Goal: Information Seeking & Learning: Learn about a topic

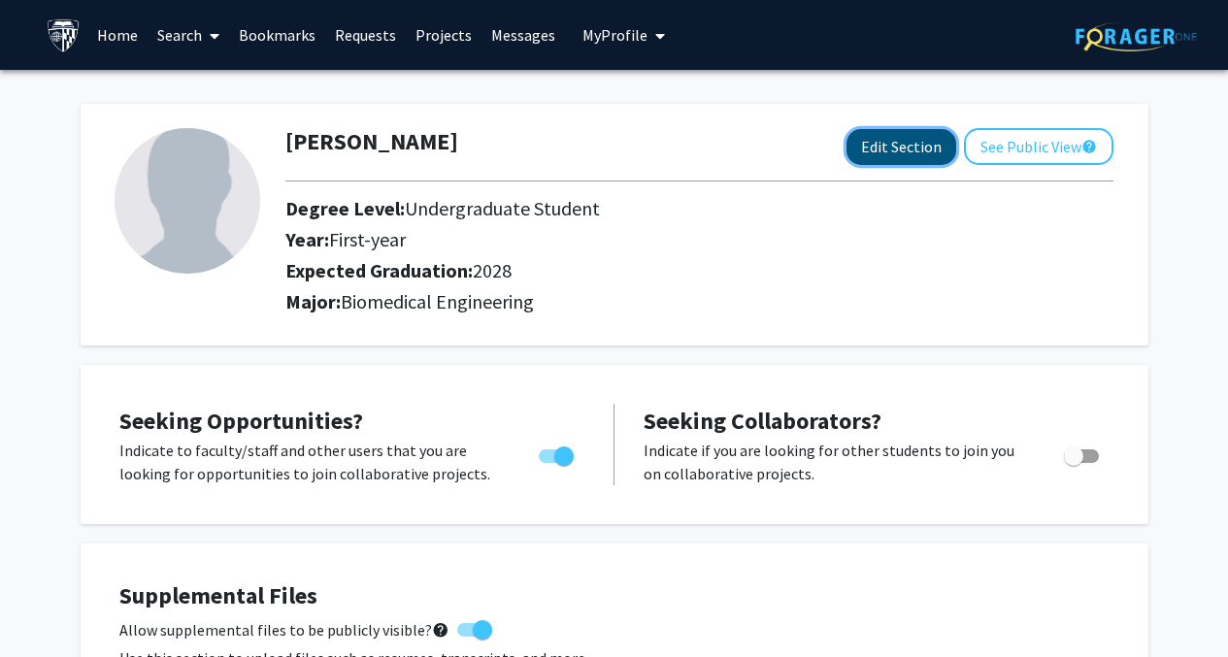
click at [893, 147] on button "Edit Section" at bounding box center [902, 147] width 110 height 36
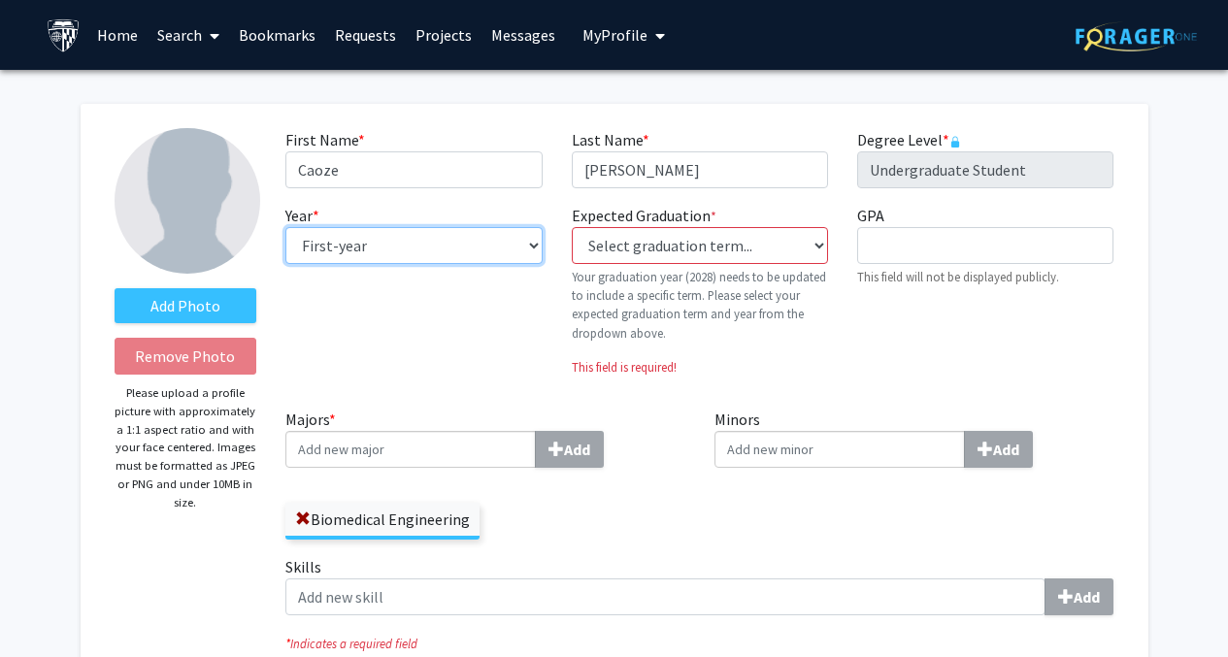
click at [475, 255] on select "--- First-year Sophomore Junior Senior Postbaccalaureate Certificate" at bounding box center [414, 245] width 256 height 37
select select "sophomore"
click at [286, 227] on select "--- First-year Sophomore Junior Senior Postbaccalaureate Certificate" at bounding box center [414, 245] width 256 height 37
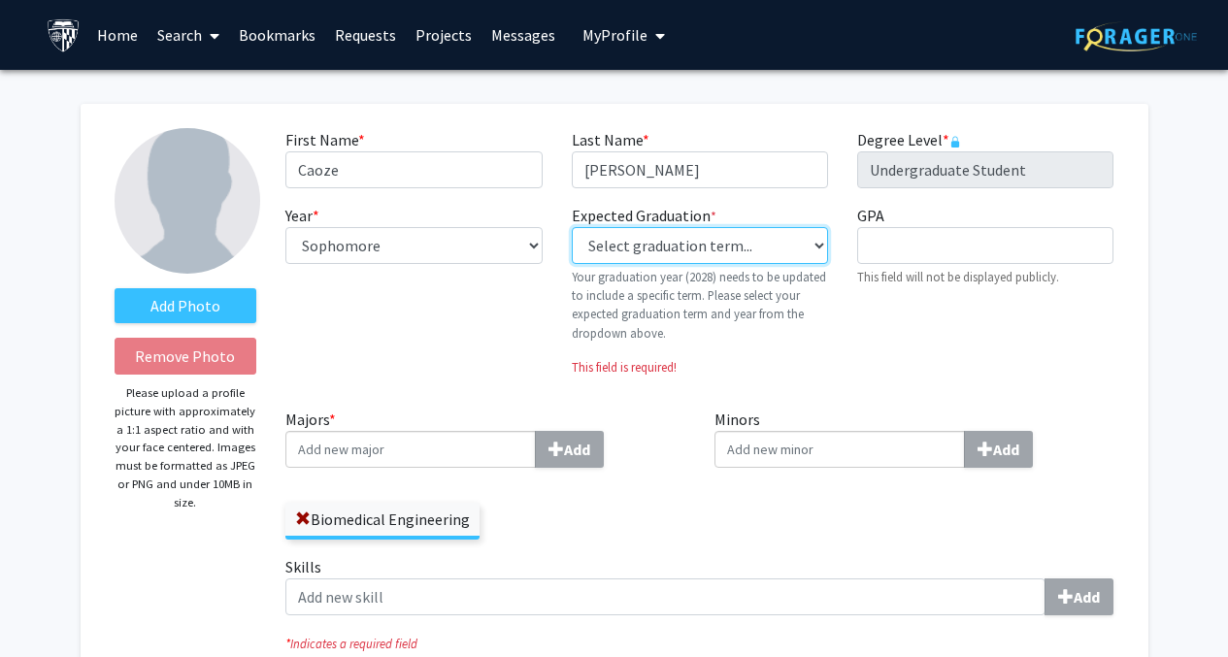
click at [634, 245] on select "Select graduation term... Previous: 2028 (Please select a specific term) Spring…" at bounding box center [700, 245] width 256 height 37
select select "40: fall_2027"
click at [572, 227] on select "Select graduation term... Previous: 2028 (Please select a specific term) Spring…" at bounding box center [700, 245] width 256 height 37
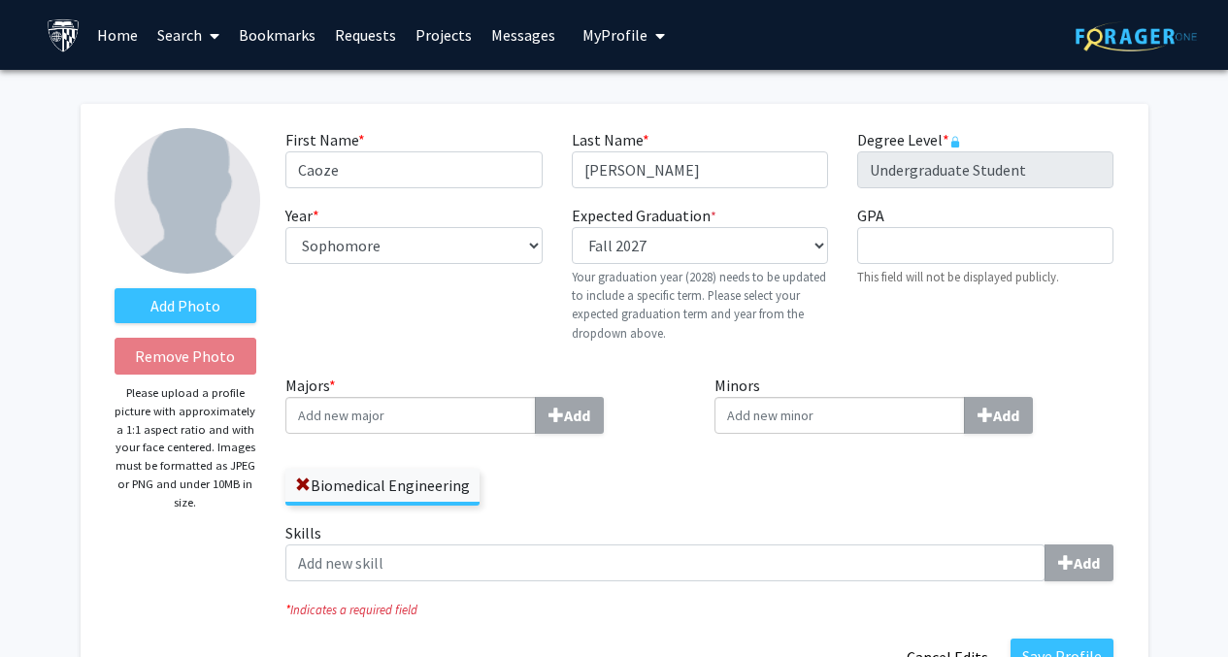
click at [824, 283] on p "Your graduation year (2028) needs to be updated to include a specific term. Ple…" at bounding box center [700, 305] width 256 height 75
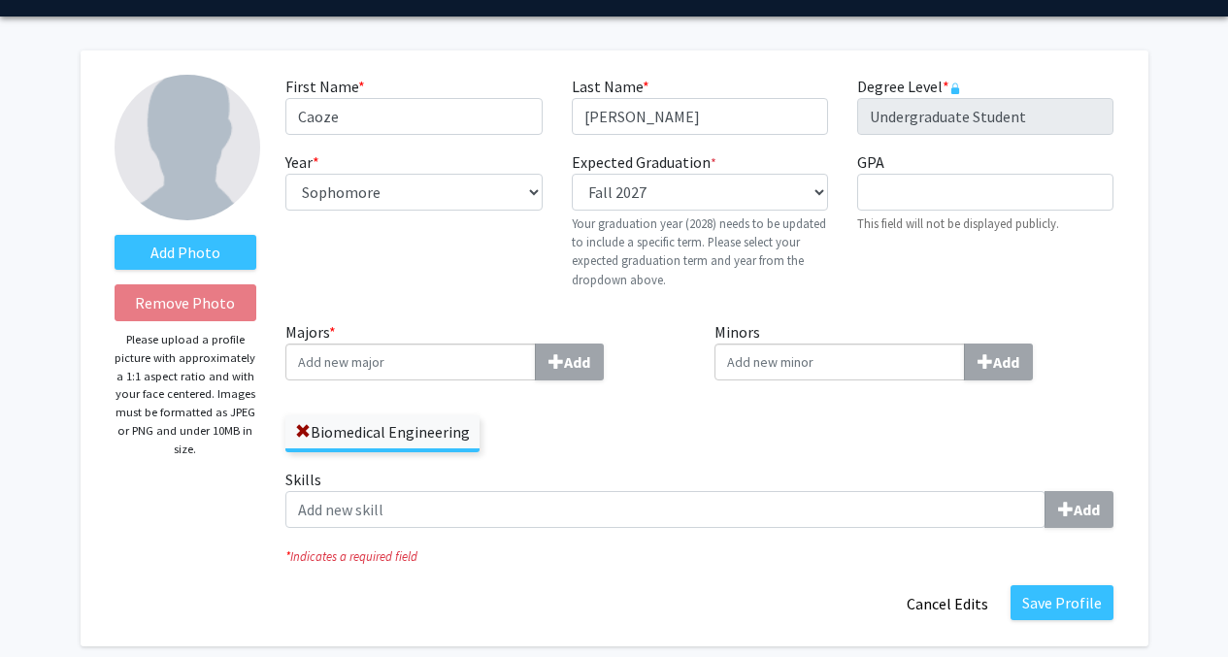
scroll to position [86, 0]
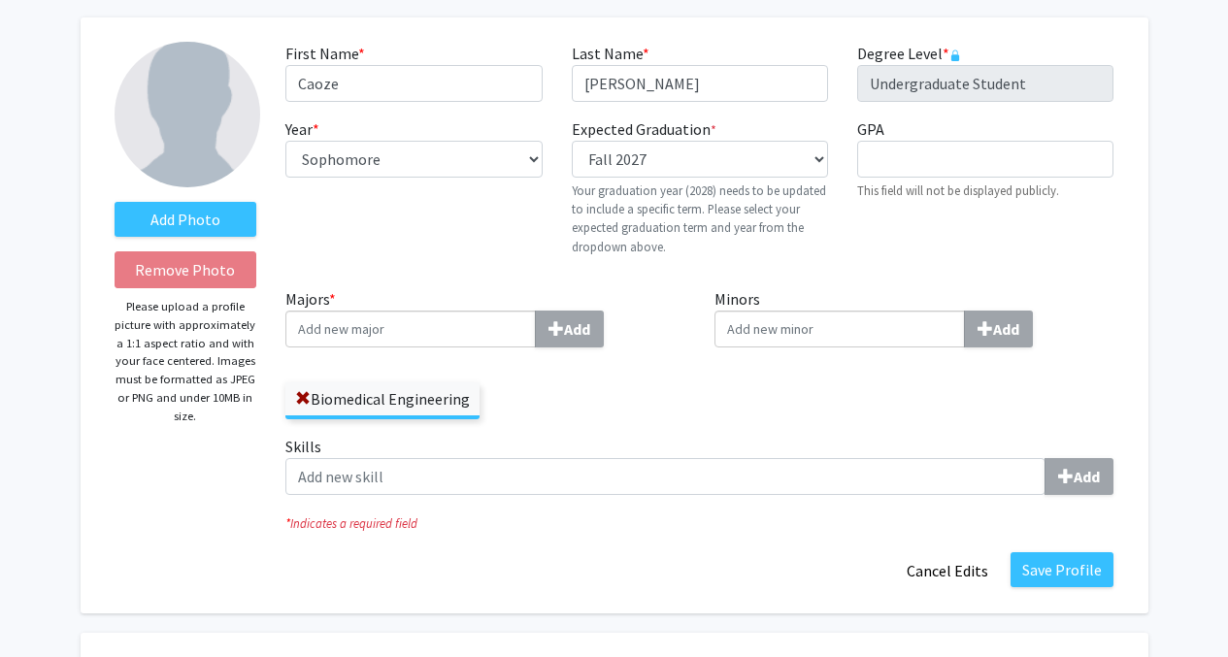
click at [484, 329] on input "Majors * Add" at bounding box center [411, 329] width 251 height 37
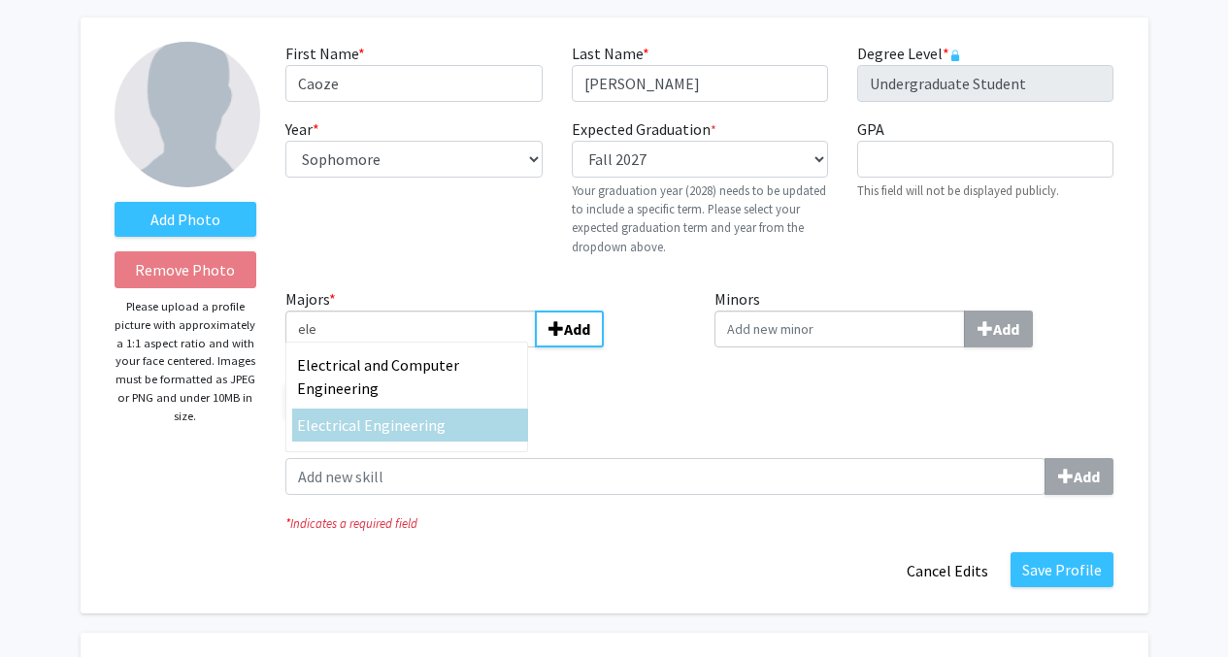
type input "ele"
click at [429, 417] on span "ctrical Engineering" at bounding box center [382, 425] width 127 height 19
click at [429, 348] on input "ele" at bounding box center [411, 329] width 251 height 37
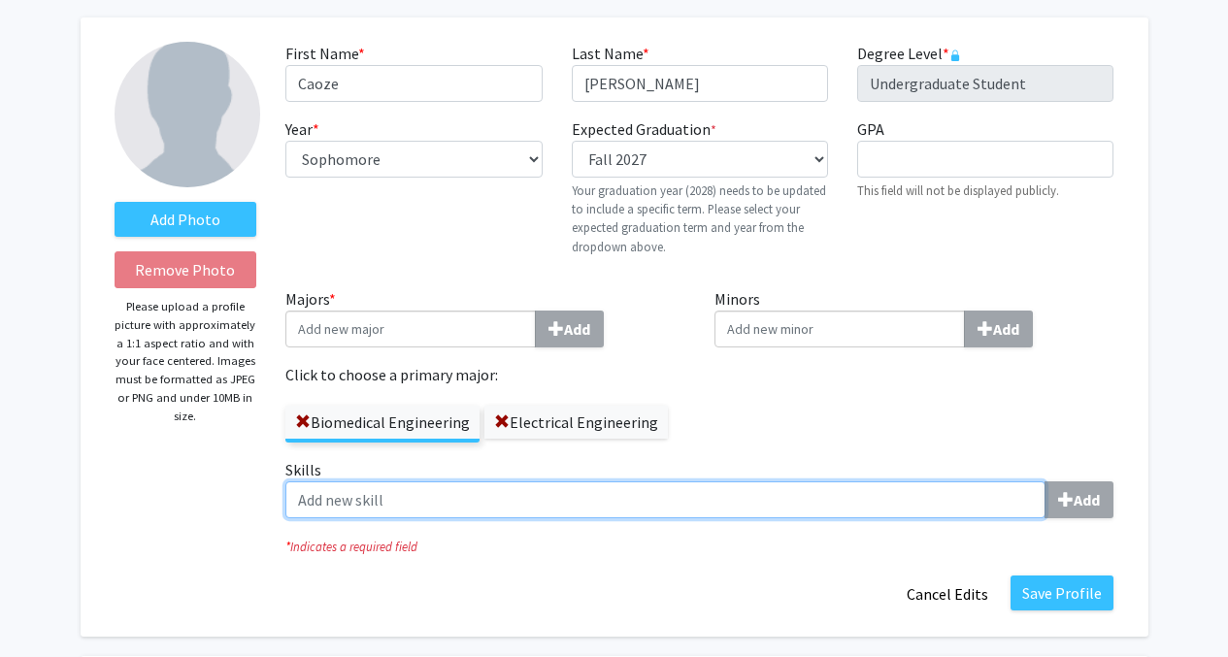
click at [547, 511] on input "Skills Add" at bounding box center [666, 500] width 760 height 37
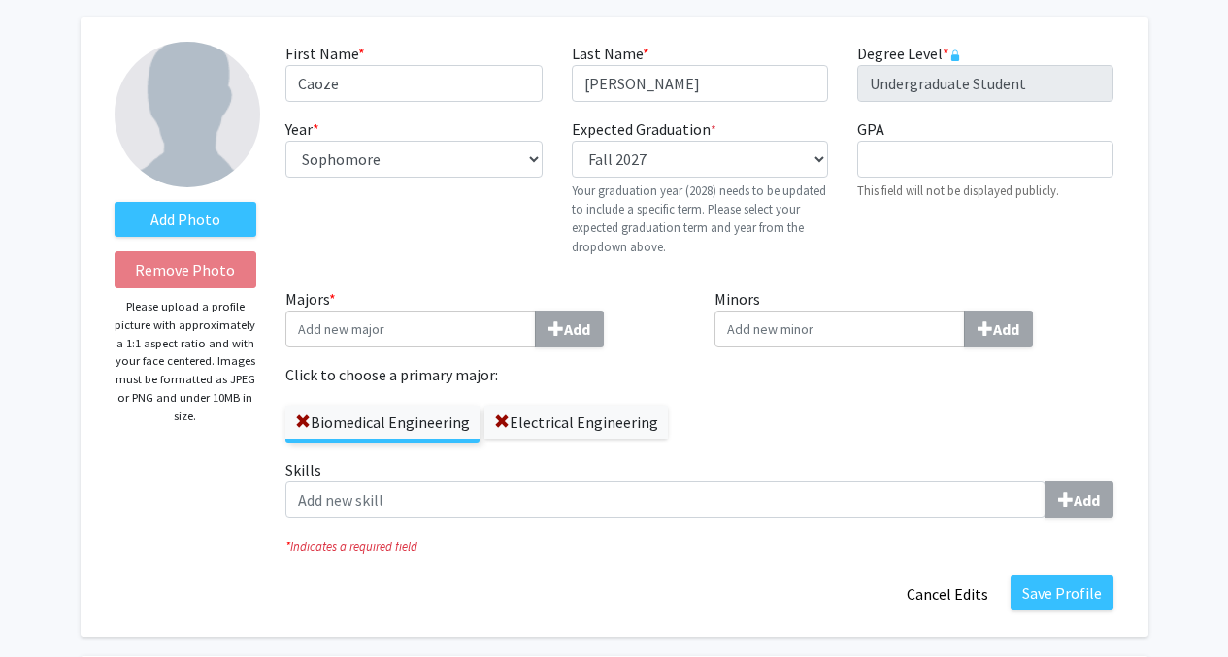
click at [785, 442] on div "Minors Add" at bounding box center [914, 372] width 429 height 171
click at [1088, 595] on button "Save Profile" at bounding box center [1062, 593] width 103 height 35
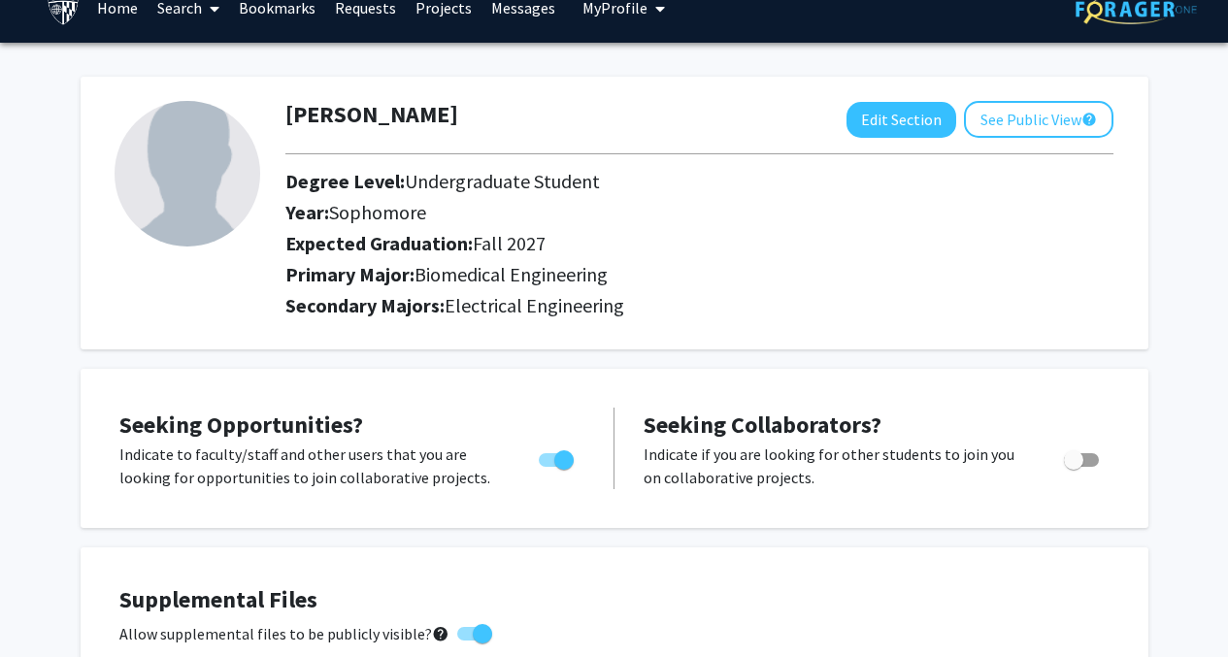
scroll to position [0, 0]
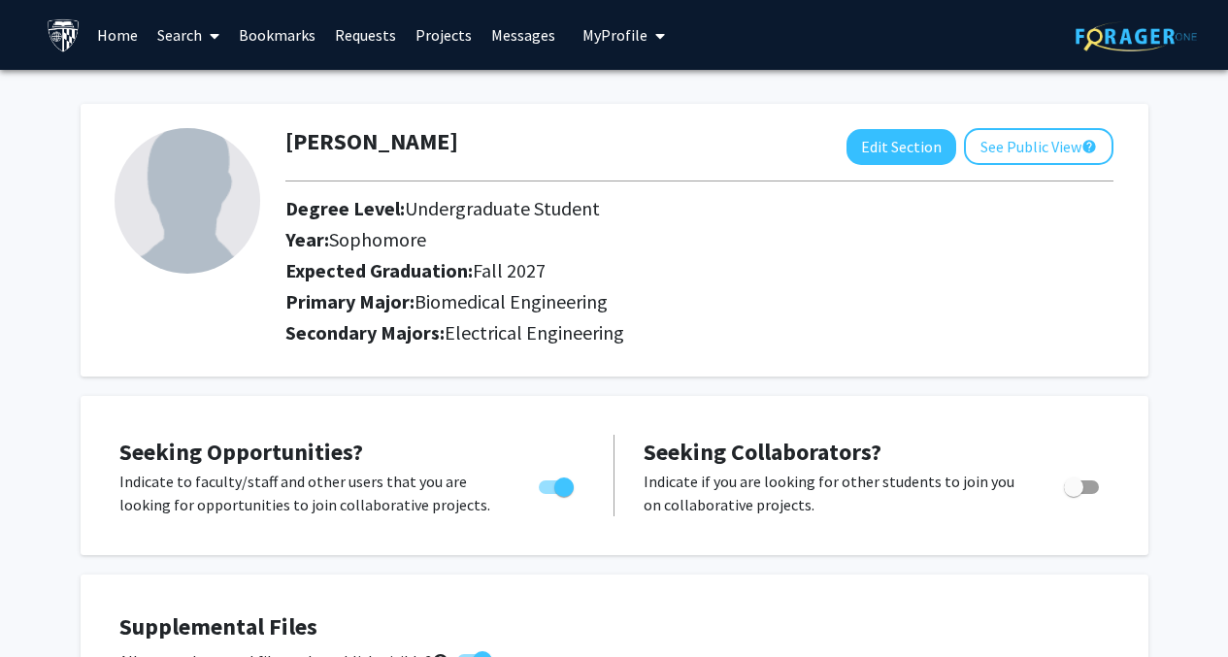
click at [447, 38] on link "Projects" at bounding box center [444, 35] width 76 height 68
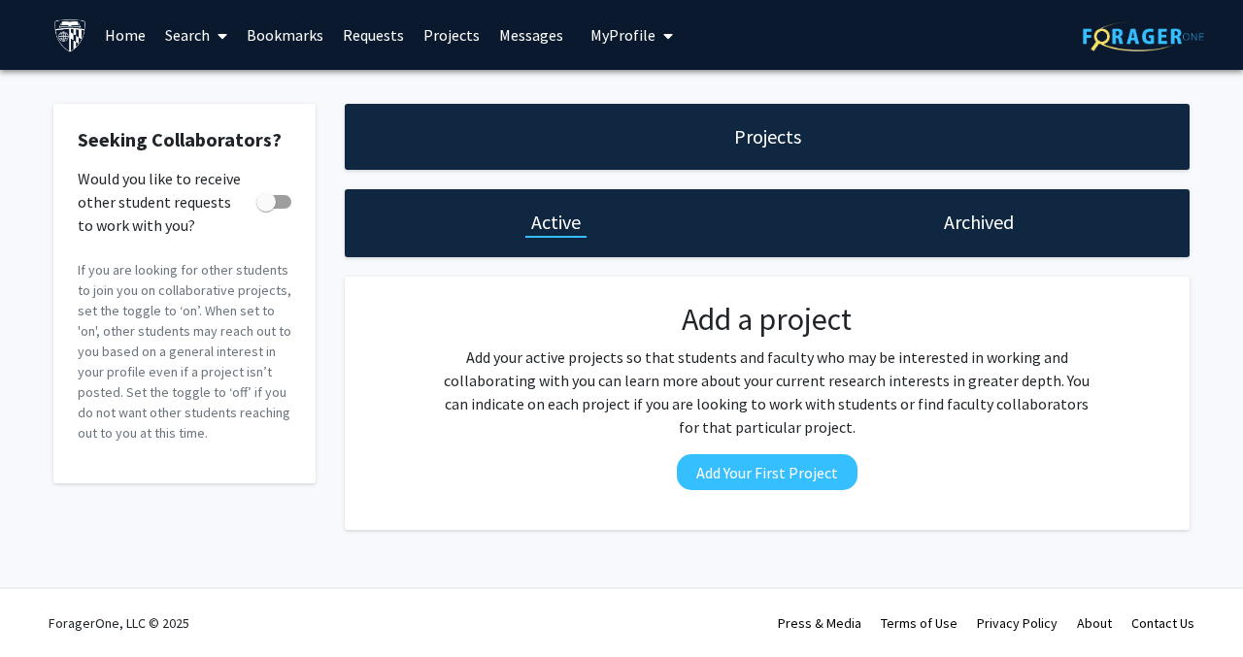
click at [371, 39] on link "Requests" at bounding box center [373, 35] width 81 height 68
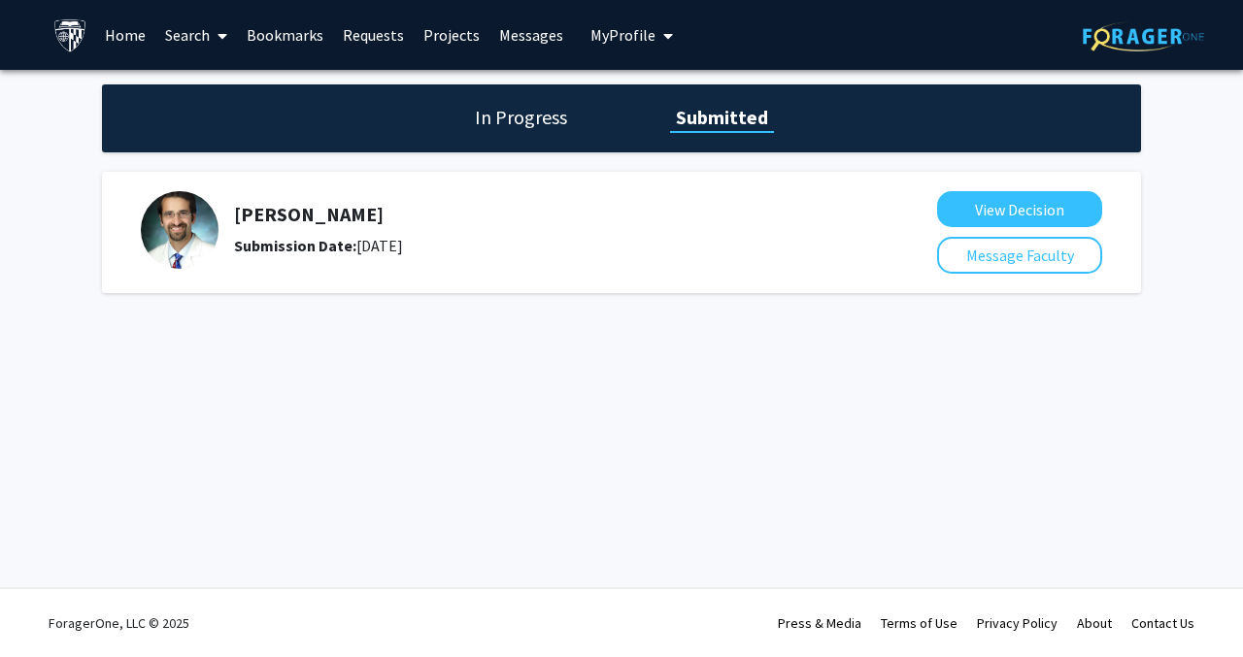
click at [220, 19] on span at bounding box center [218, 36] width 17 height 68
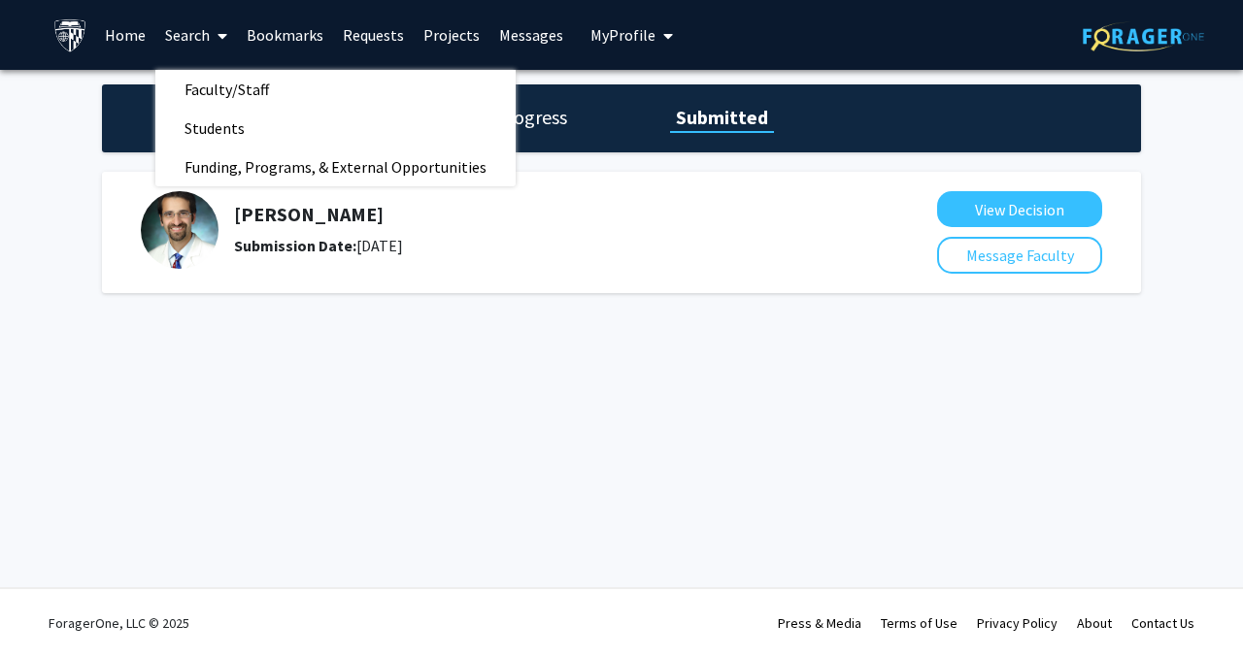
click at [587, 320] on div "In Progress Submitted [PERSON_NAME] Submission Date: [DATE] View Decision Messa…" at bounding box center [621, 208] width 1243 height 277
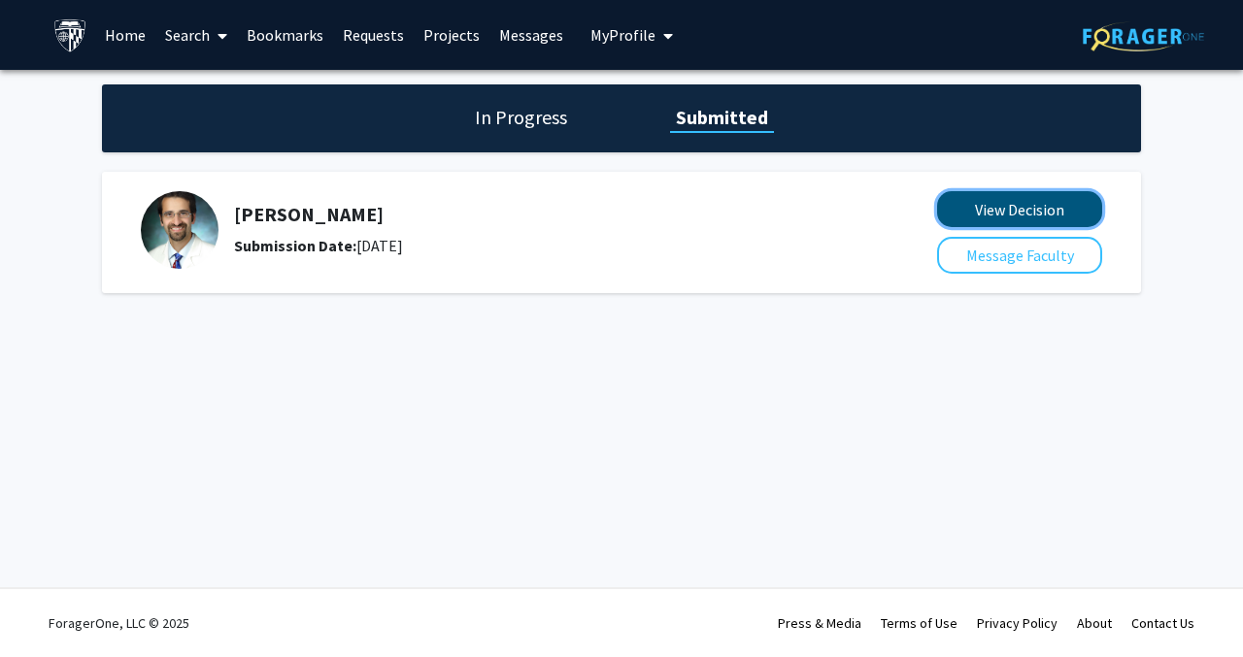
click at [1043, 218] on button "View Decision" at bounding box center [1019, 209] width 165 height 36
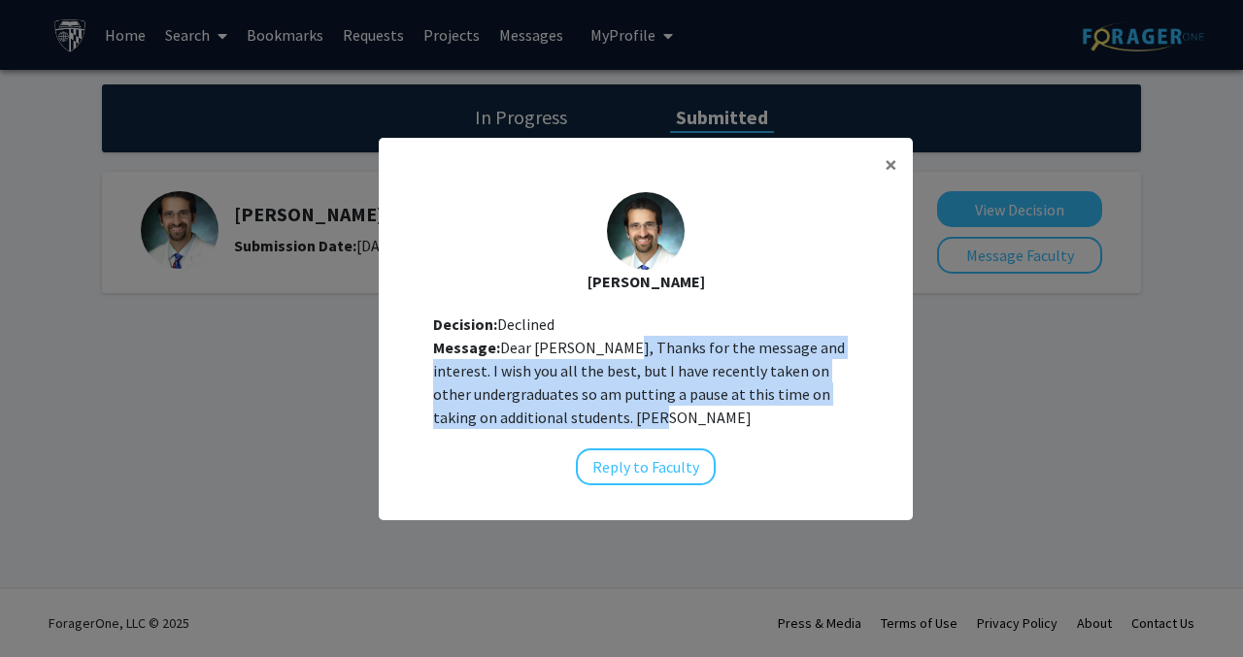
drag, startPoint x: 595, startPoint y: 343, endPoint x: 664, endPoint y: 406, distance: 93.5
click at [664, 406] on div "Message: Dear [PERSON_NAME], Thanks for the message and interest. I wish you al…" at bounding box center [645, 382] width 425 height 93
click at [874, 158] on button "×" at bounding box center [891, 165] width 44 height 54
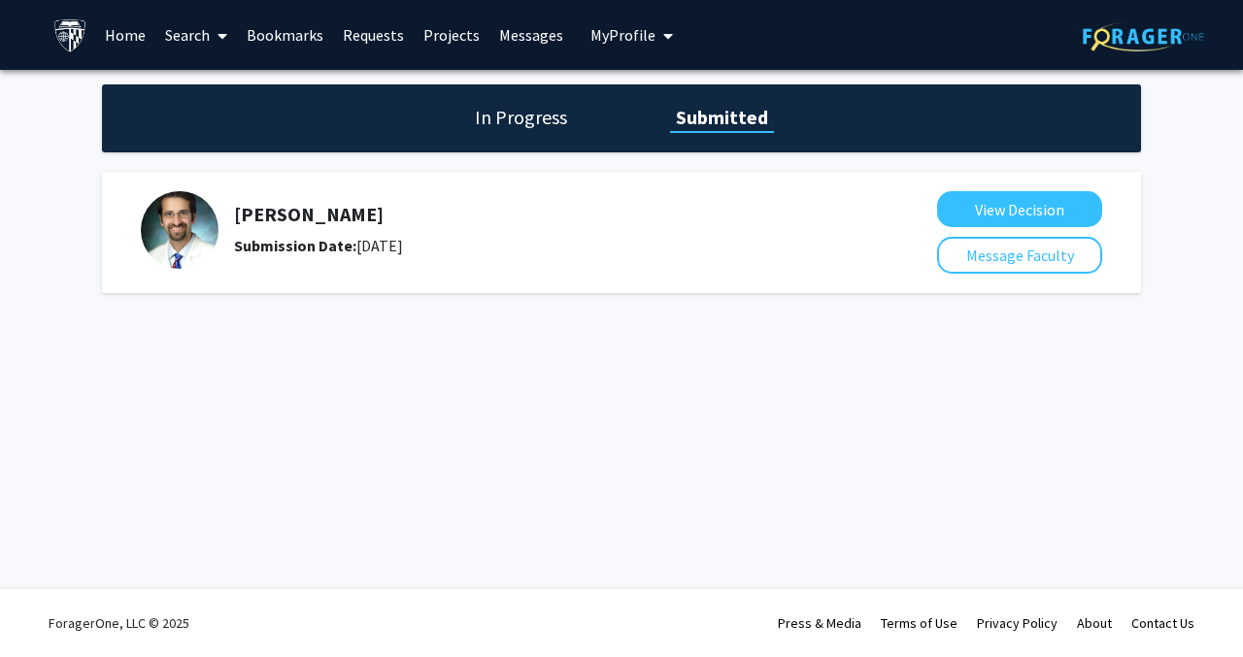
drag, startPoint x: 876, startPoint y: 158, endPoint x: 727, endPoint y: 147, distance: 149.0
click at [872, 158] on div "[PERSON_NAME] Decision: Declined Message: Dear [PERSON_NAME], Thanks for the me…" at bounding box center [646, 187] width 534 height 324
click at [320, 42] on link "Bookmarks" at bounding box center [285, 35] width 96 height 68
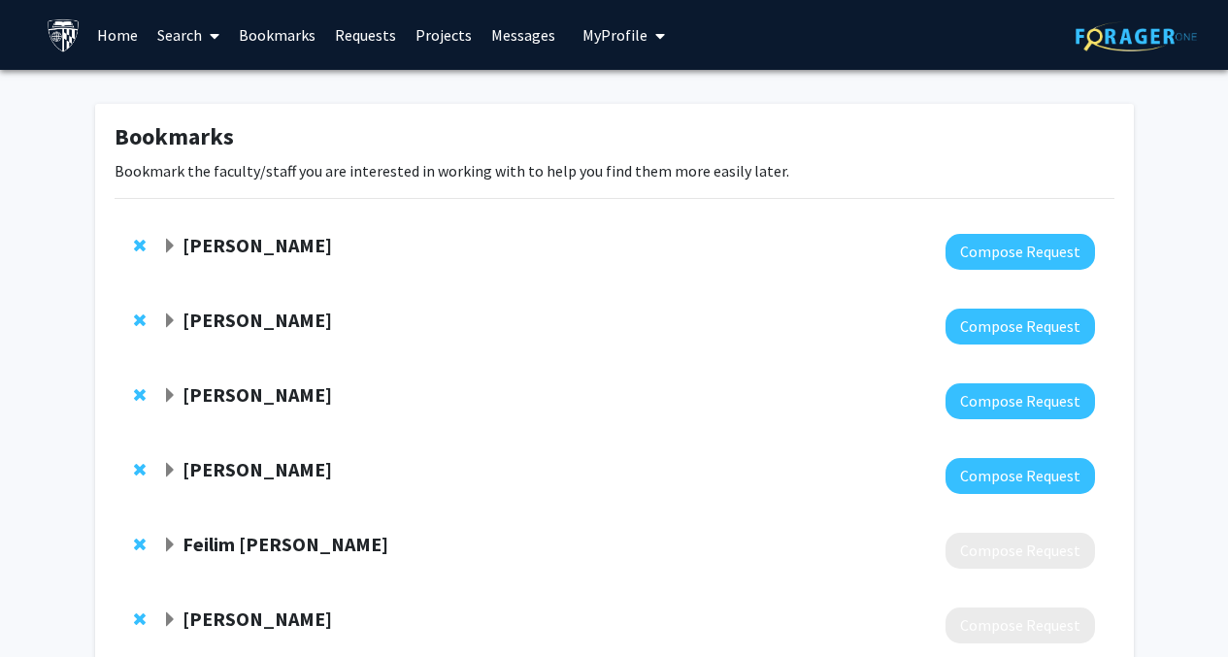
click at [93, 58] on link "Home" at bounding box center [117, 35] width 60 height 68
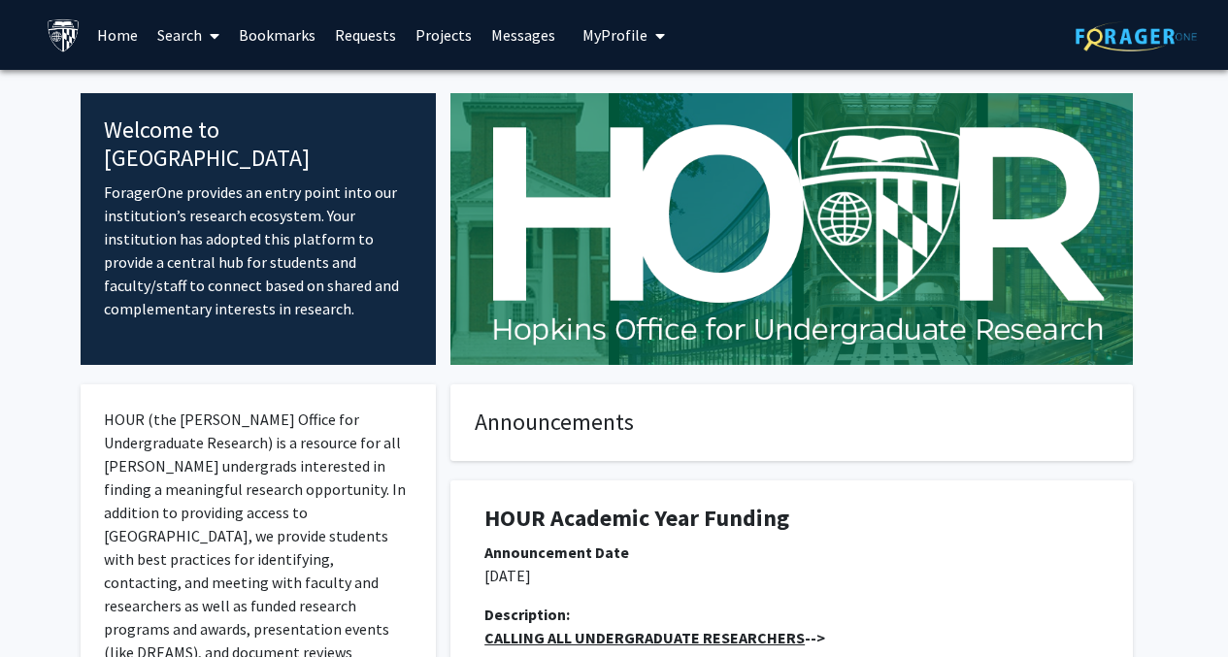
click at [269, 40] on link "Bookmarks" at bounding box center [277, 35] width 96 height 68
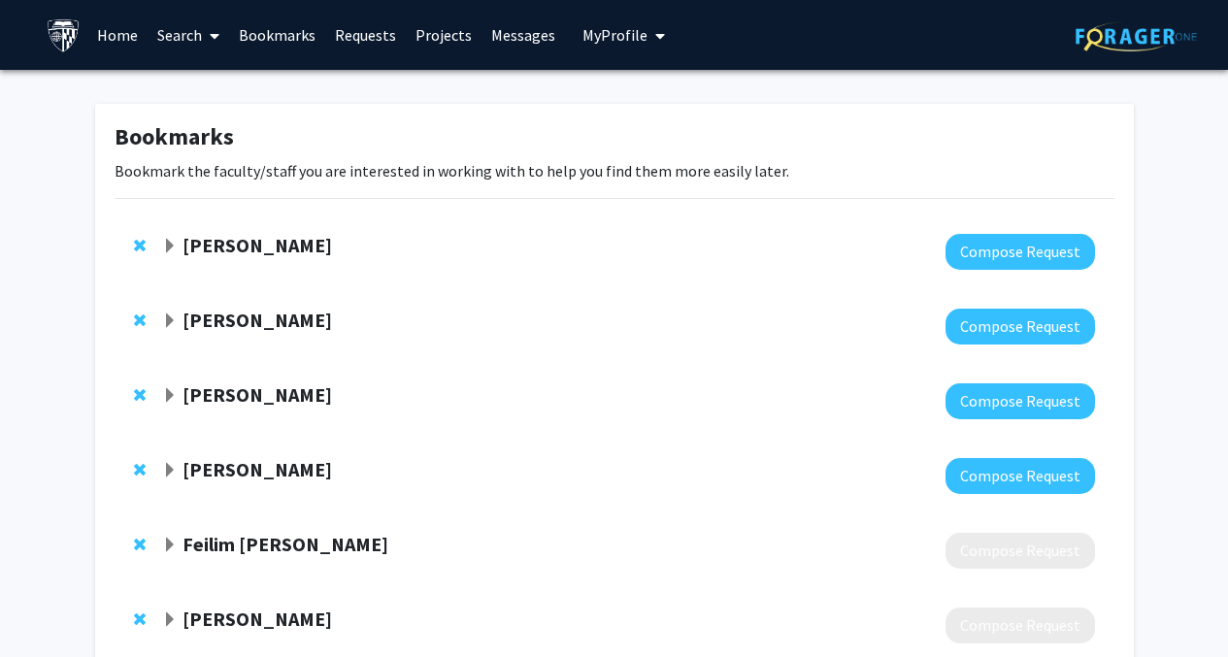
click at [210, 31] on span at bounding box center [210, 36] width 17 height 68
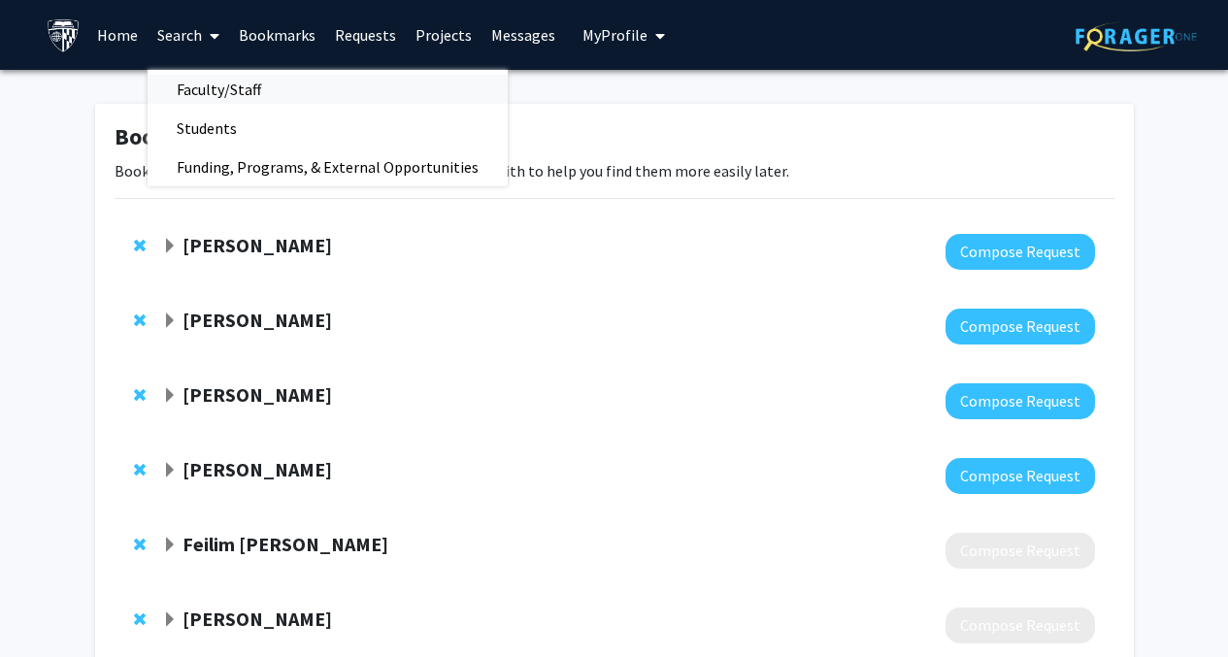
click at [229, 84] on span "Faculty/Staff" at bounding box center [219, 89] width 143 height 39
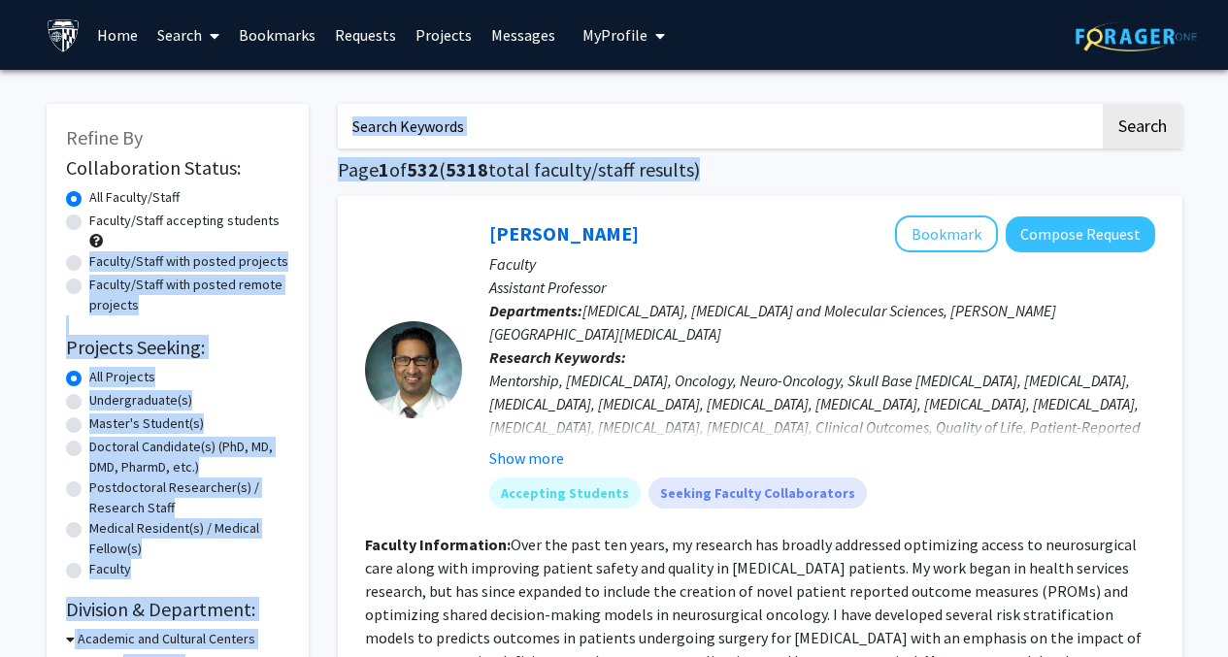
drag, startPoint x: 321, startPoint y: 249, endPoint x: 414, endPoint y: 262, distance: 93.3
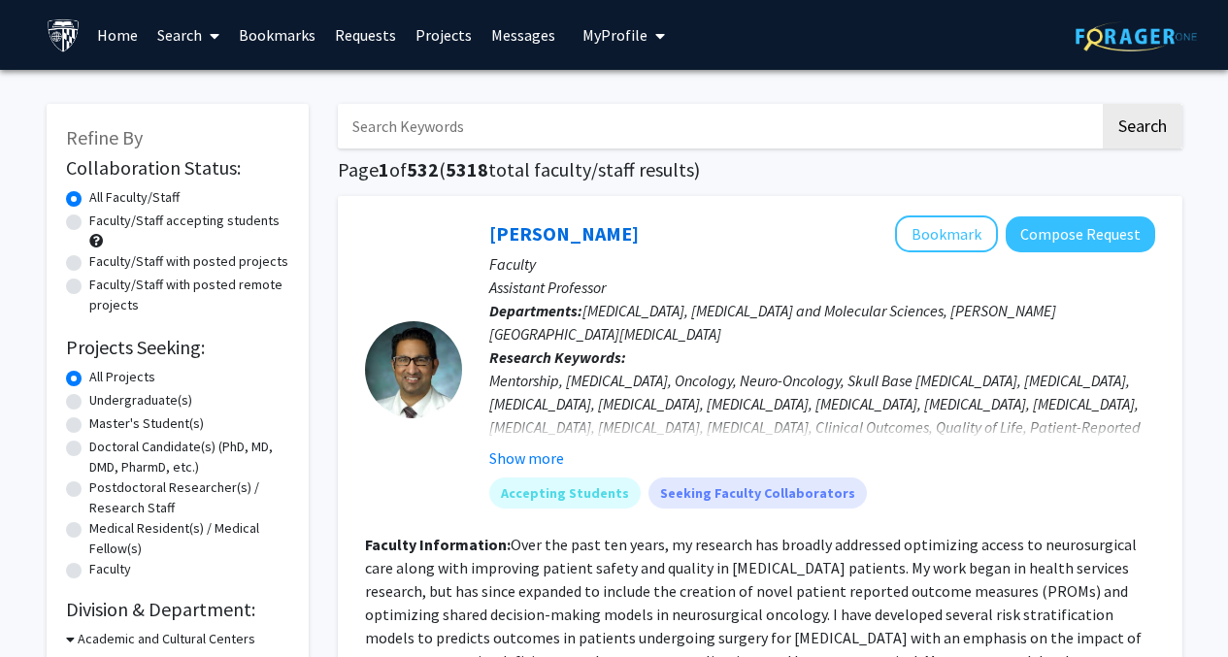
click at [476, 318] on div "[PERSON_NAME] Bookmark Compose Request Faculty Assistant Professor Departments:…" at bounding box center [808, 370] width 693 height 308
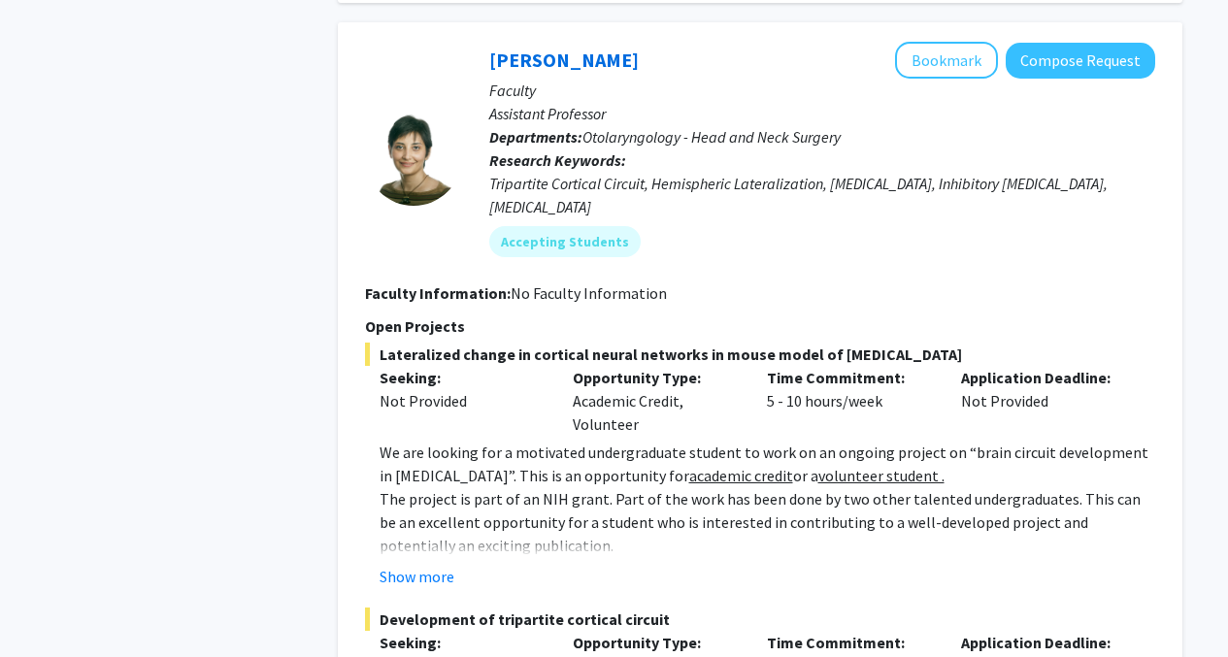
scroll to position [3309, 0]
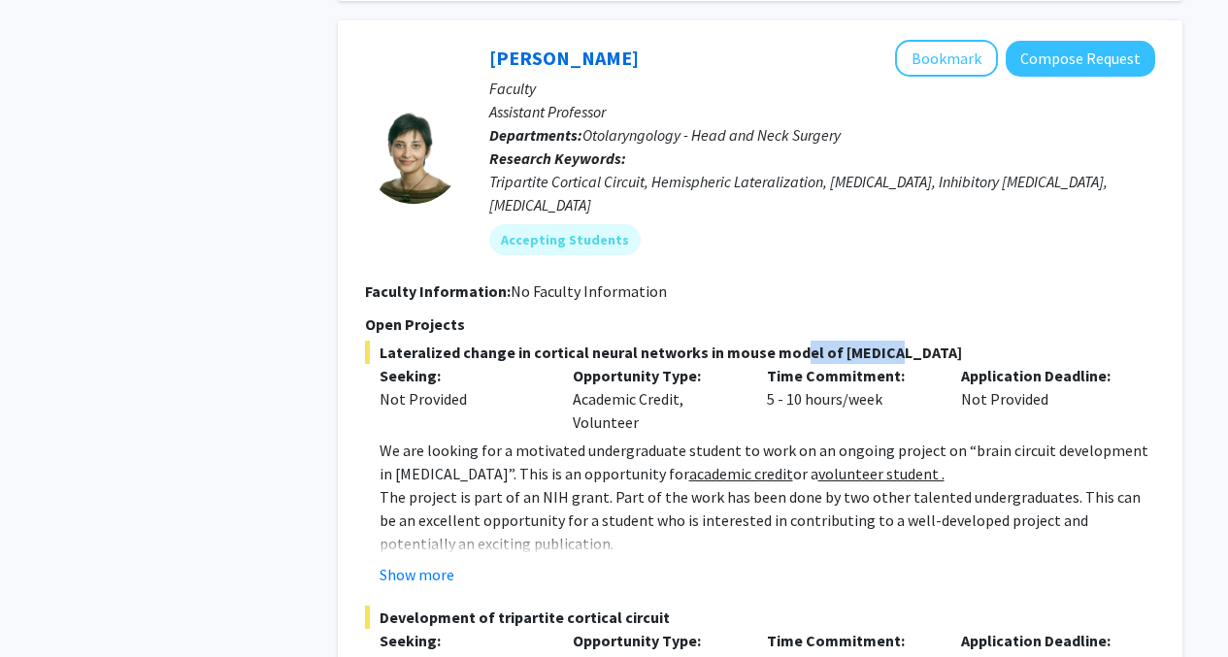
drag, startPoint x: 769, startPoint y: 231, endPoint x: 864, endPoint y: 234, distance: 95.2
click at [864, 341] on span "Lateralized change in cortical neural networks in mouse model of [MEDICAL_DATA]" at bounding box center [760, 352] width 790 height 23
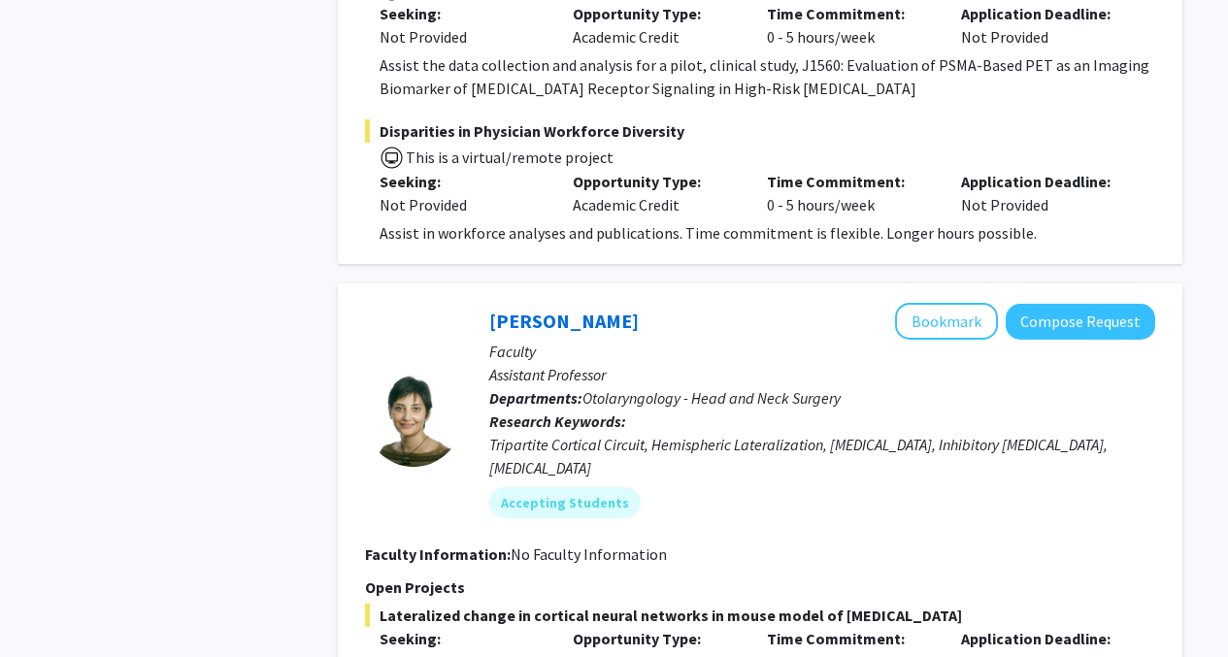
click at [845, 303] on div "[PERSON_NAME] Bookmark Compose Request" at bounding box center [822, 321] width 666 height 37
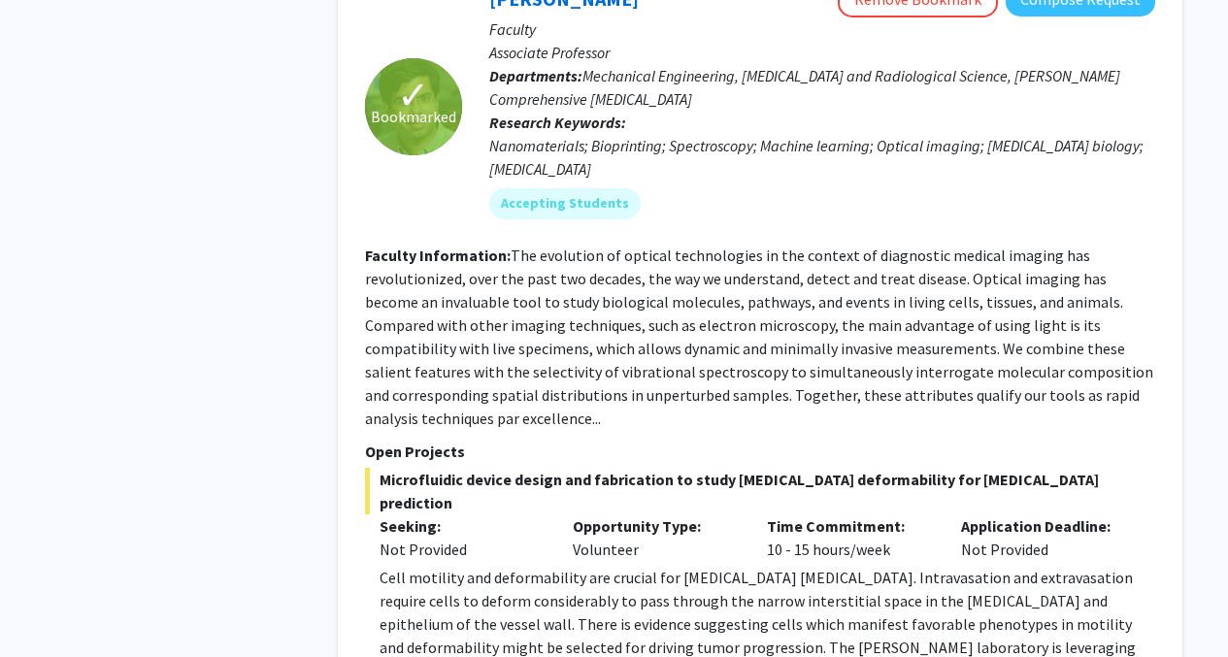
scroll to position [7199, 0]
click at [488, 467] on span "Microfluidic device design and fabrication to study [MEDICAL_DATA] deformabilit…" at bounding box center [760, 490] width 790 height 47
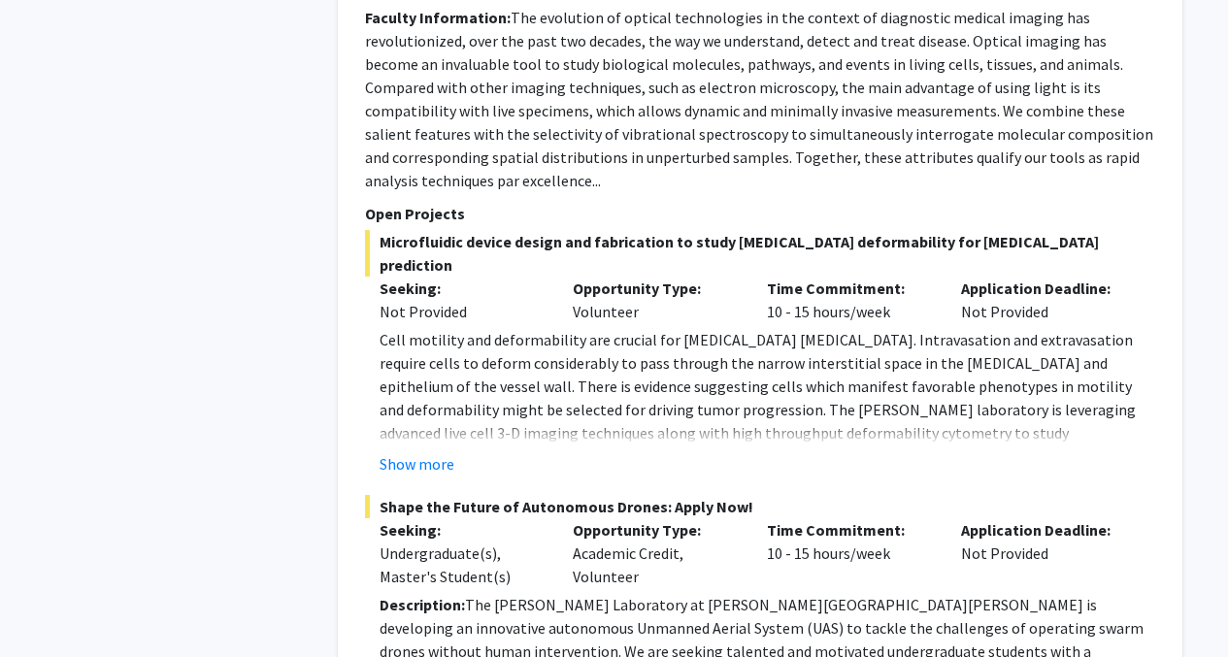
scroll to position [7440, 0]
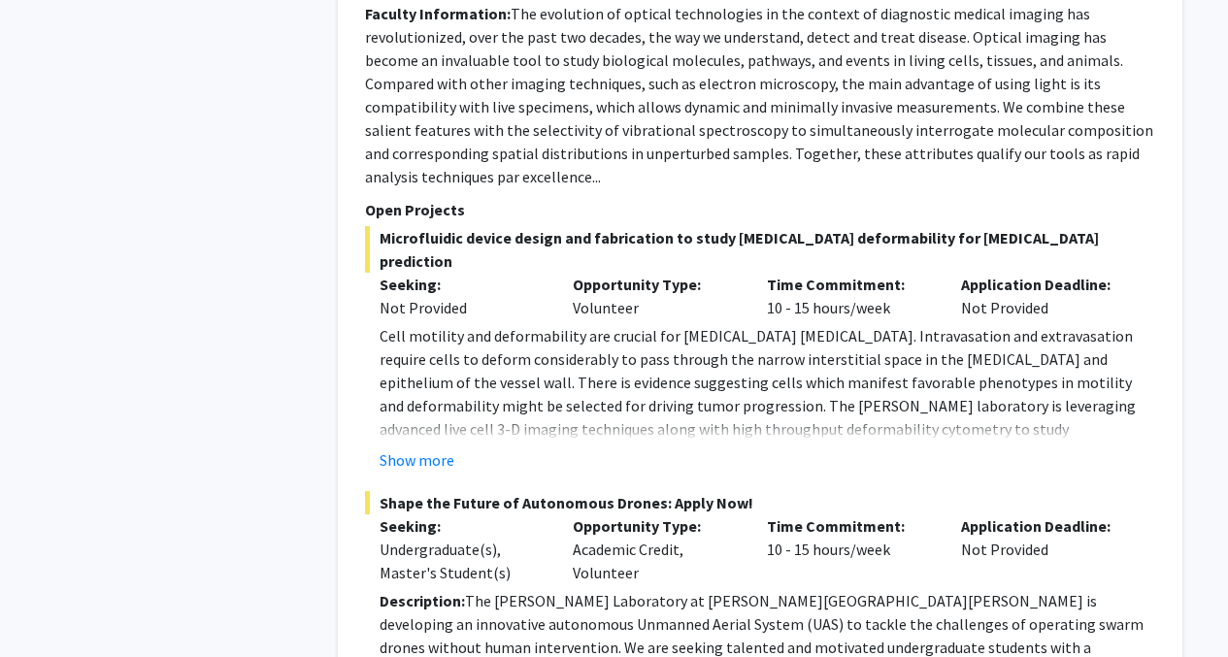
click at [458, 589] on p "Description: The [PERSON_NAME] Laboratory at [PERSON_NAME][GEOGRAPHIC_DATA][PER…" at bounding box center [768, 659] width 776 height 140
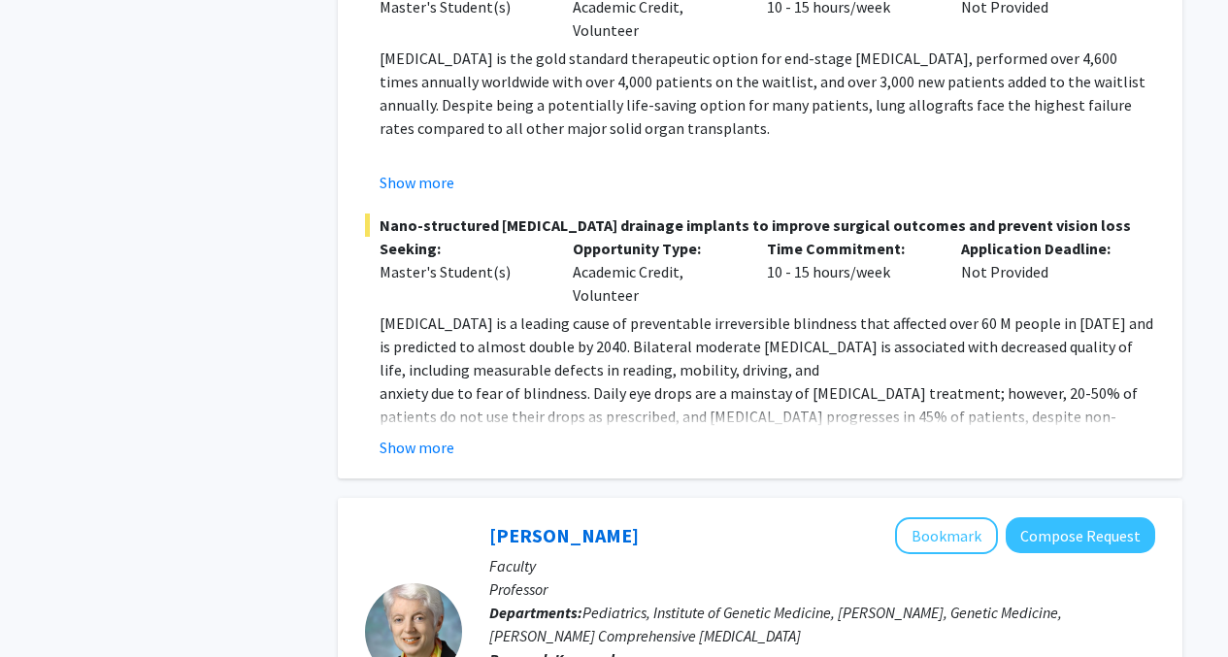
scroll to position [9562, 0]
